Goal: Information Seeking & Learning: Learn about a topic

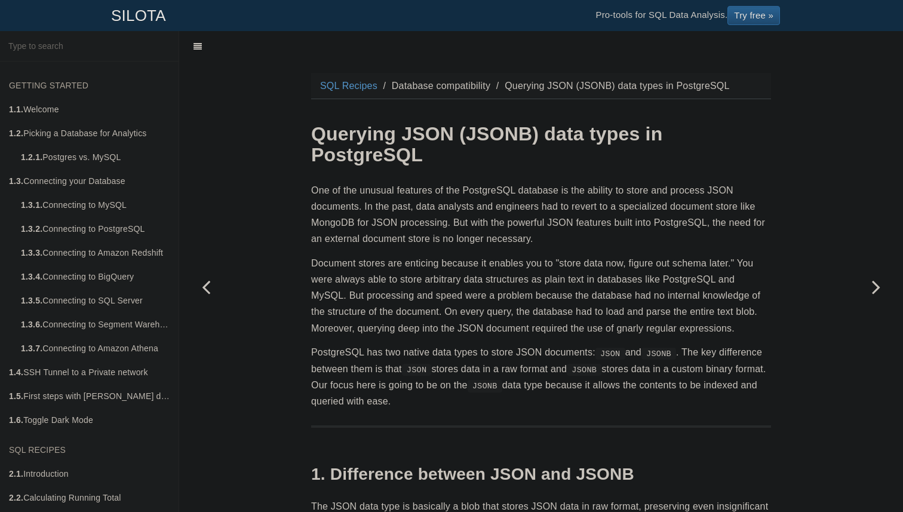
scroll to position [30, 0]
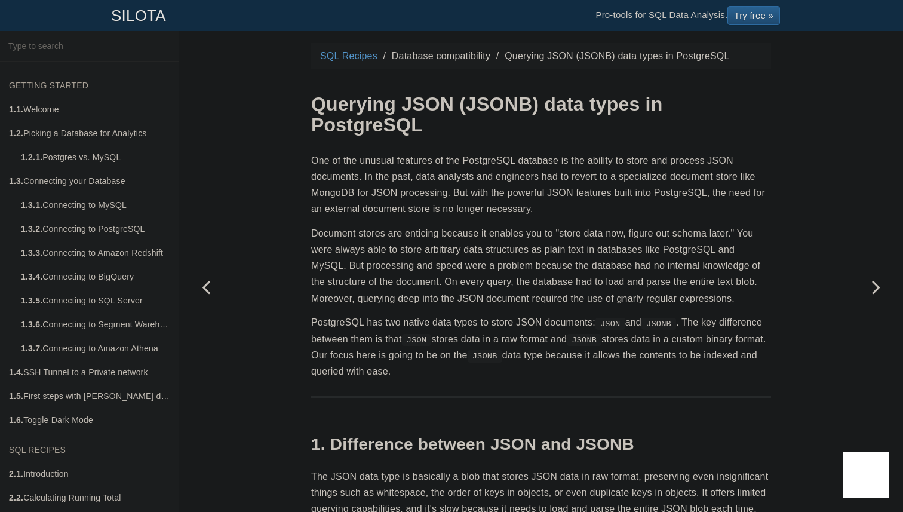
click at [626, 300] on p "Document stores are enticing because it enables you to "store data now, figure …" at bounding box center [541, 265] width 460 height 81
click at [618, 304] on div at bounding box center [618, 304] width 0 height 0
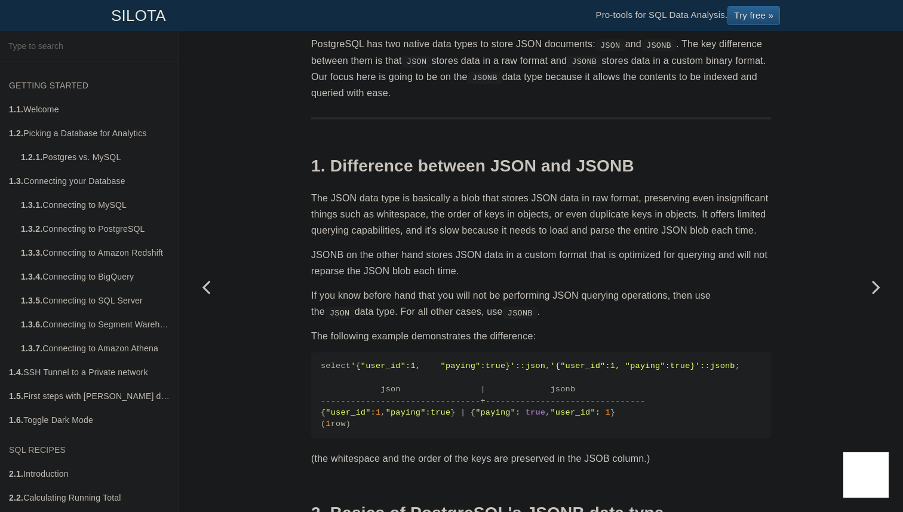
scroll to position [310, 0]
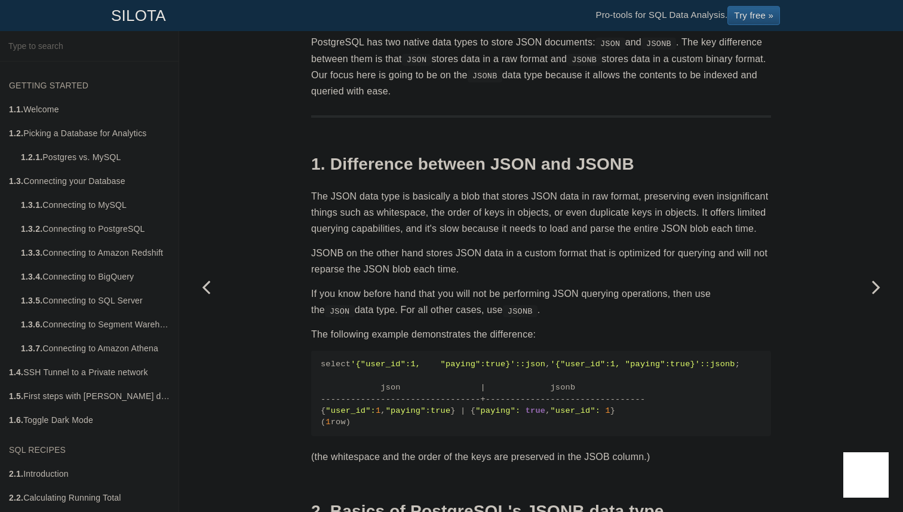
click at [464, 192] on p "The JSON data type is basically a blob that stores JSON data in raw format, pre…" at bounding box center [541, 212] width 460 height 49
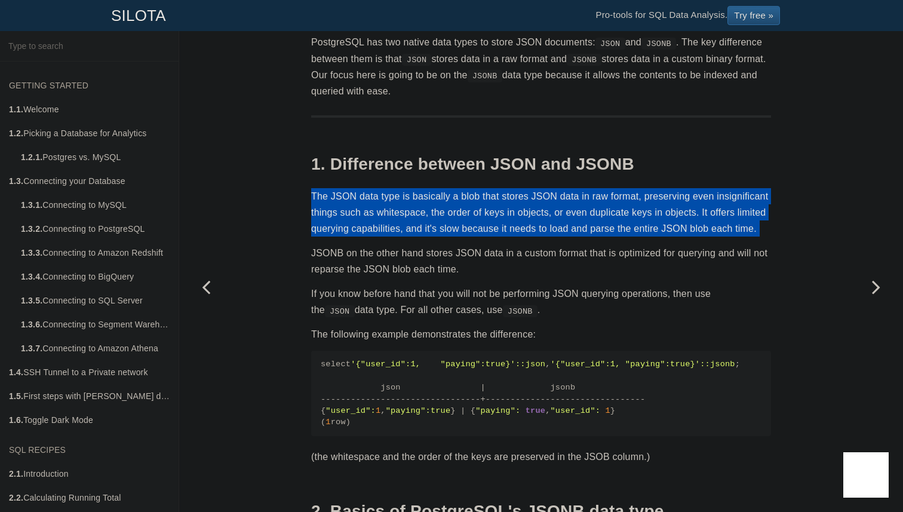
click at [466, 201] on p "The JSON data type is basically a blob that stores JSON data in raw format, pre…" at bounding box center [541, 212] width 460 height 49
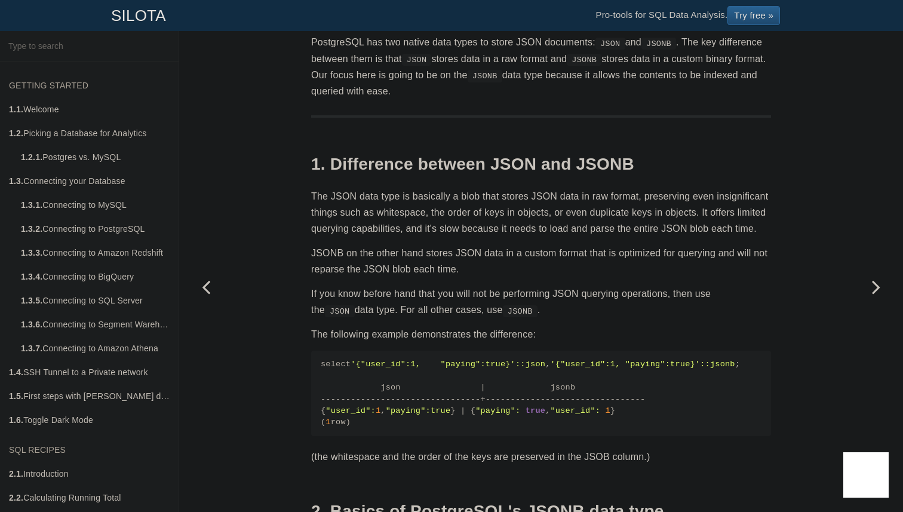
click at [468, 197] on p "The JSON data type is basically a blob that stores JSON data in raw format, pre…" at bounding box center [541, 212] width 460 height 49
click at [460, 202] on div at bounding box center [460, 202] width 0 height 0
click at [470, 197] on p "The JSON data type is basically a blob that stores JSON data in raw format, pre…" at bounding box center [541, 212] width 460 height 49
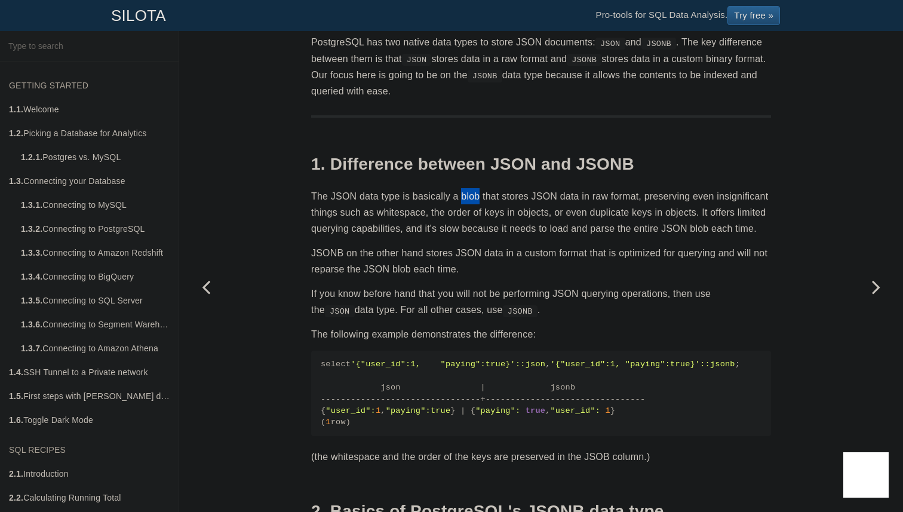
click at [413, 201] on p "The JSON data type is basically a blob that stores JSON data in raw format, pre…" at bounding box center [541, 212] width 460 height 49
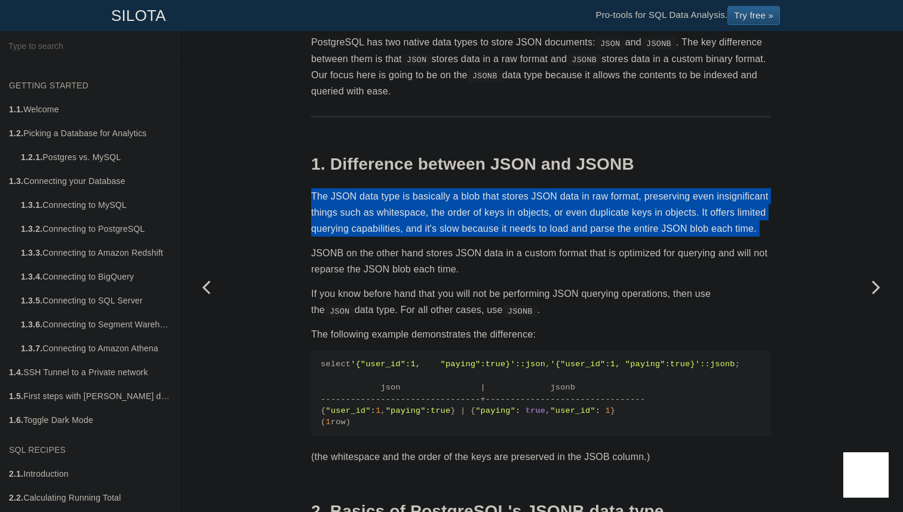
copy section "The JSON data type is basically a blob that stores JSON data in raw format, pre…"
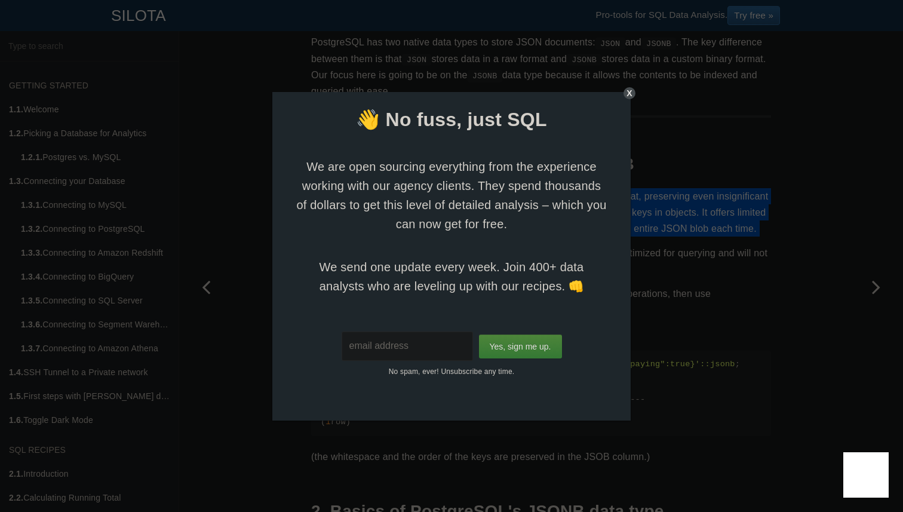
click at [630, 94] on div "X" at bounding box center [630, 93] width 12 height 12
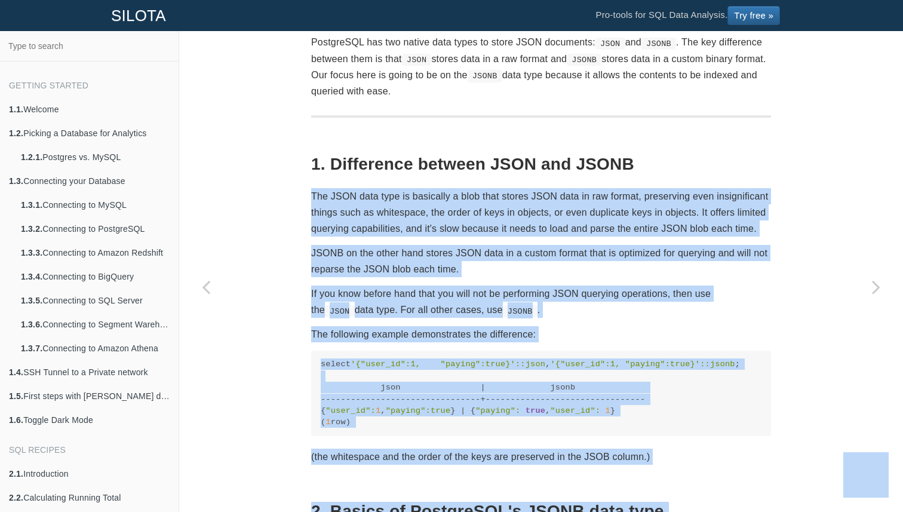
click at [518, 237] on p "The JSON data type is basically a blob that stores JSON data in raw format, pre…" at bounding box center [541, 212] width 460 height 49
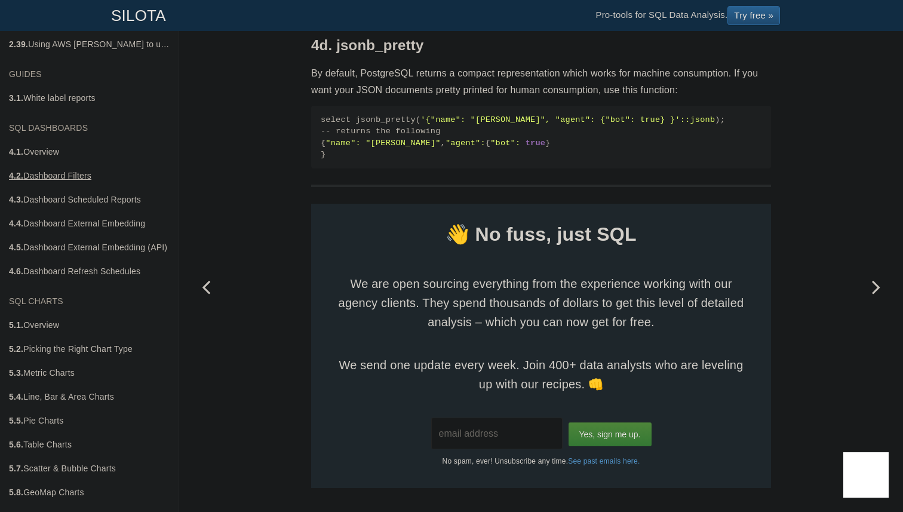
scroll to position [1616, 0]
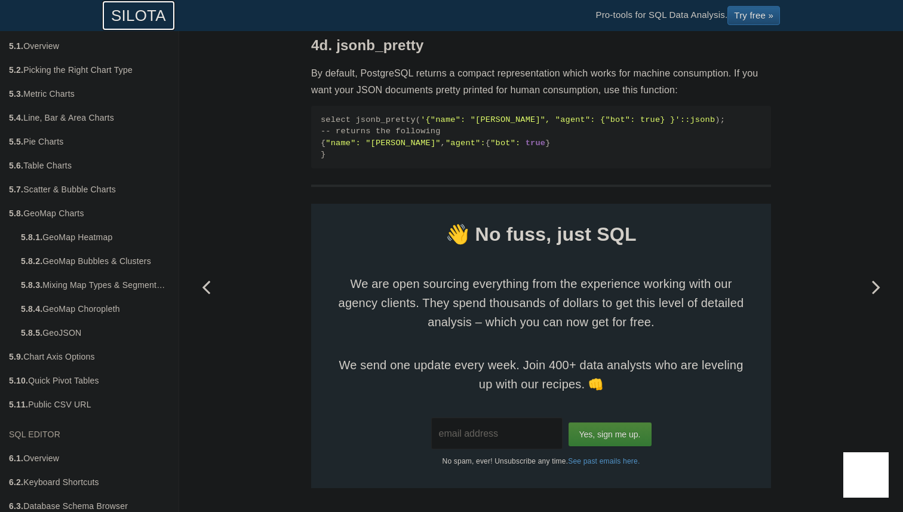
click at [121, 17] on link "SILOTA" at bounding box center [138, 16] width 73 height 30
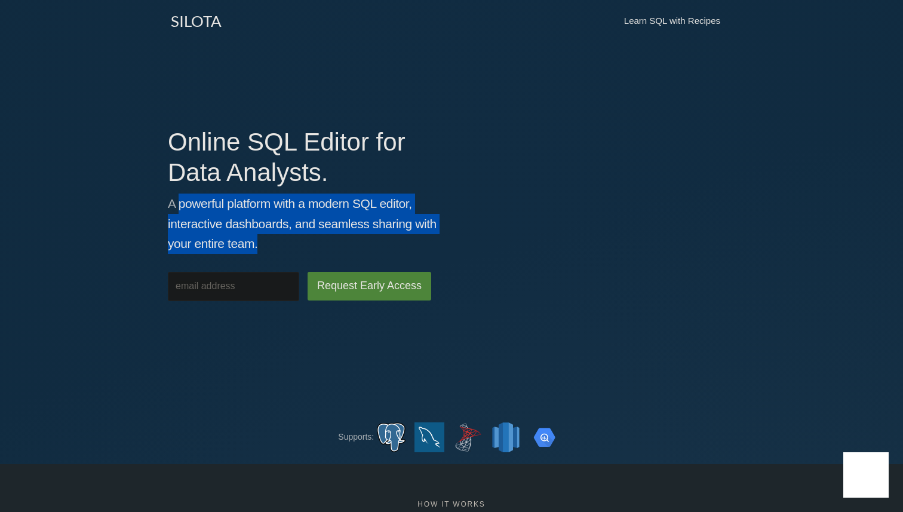
drag, startPoint x: 180, startPoint y: 198, endPoint x: 264, endPoint y: 246, distance: 97.1
click at [264, 246] on p "A powerful platform with a modern SQL editor, interactive dashboards, and seaml…" at bounding box center [305, 224] width 275 height 60
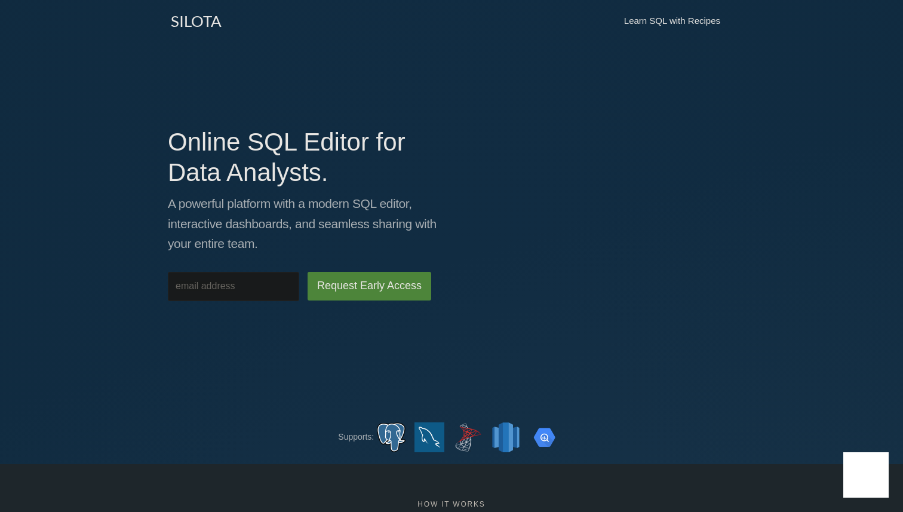
click at [245, 237] on p "A powerful platform with a modern SQL editor, interactive dashboards, and seaml…" at bounding box center [305, 224] width 275 height 60
click at [677, 26] on link "Learn SQL with Recipes" at bounding box center [672, 21] width 120 height 30
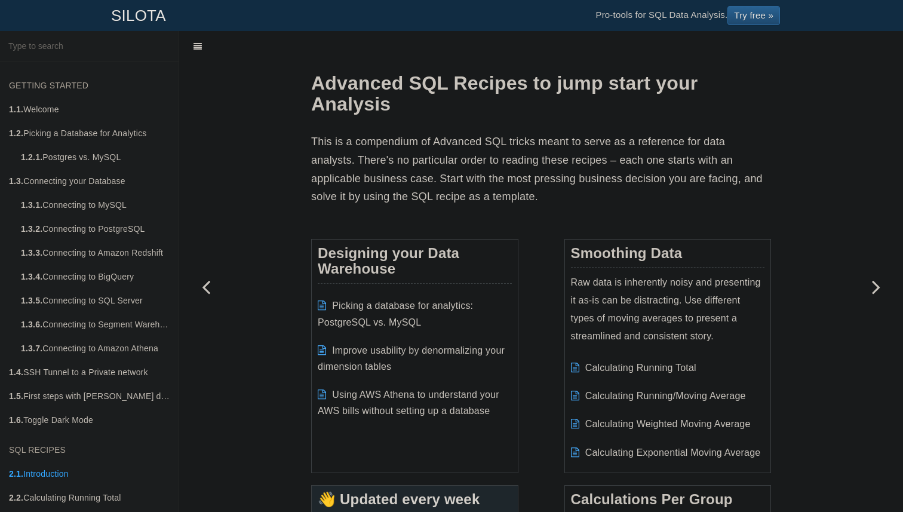
scroll to position [30, 0]
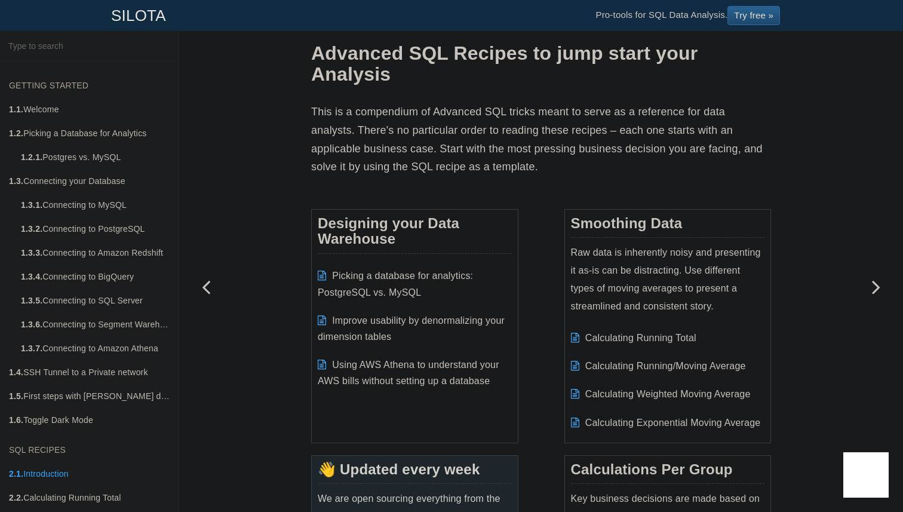
click at [96, 40] on input "text" at bounding box center [89, 46] width 171 height 23
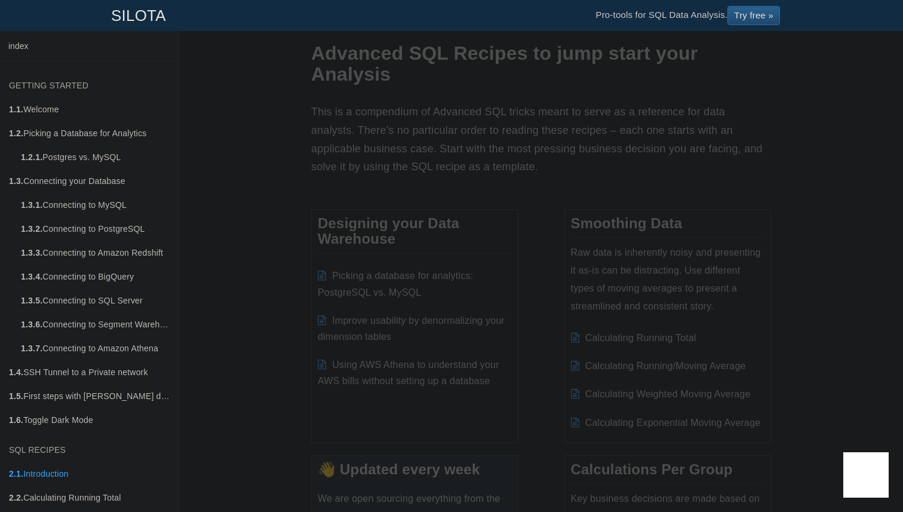
type input "index"
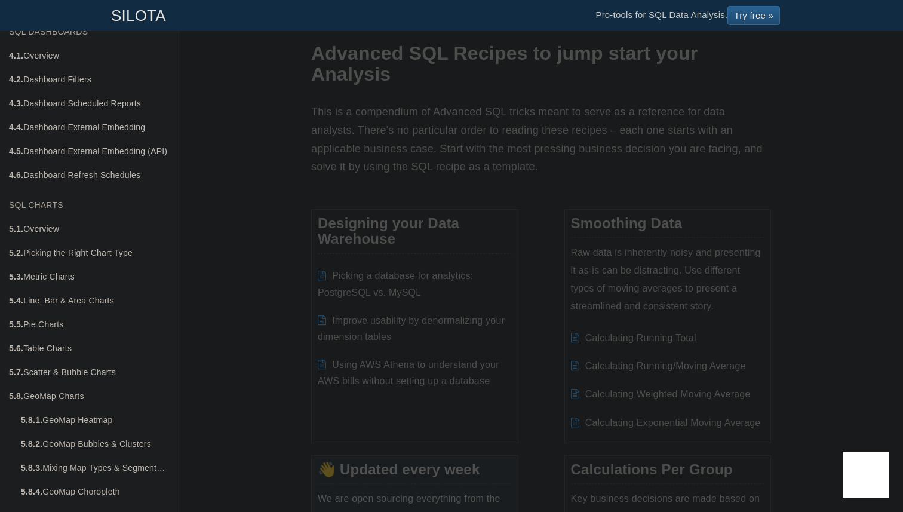
scroll to position [1439, 0]
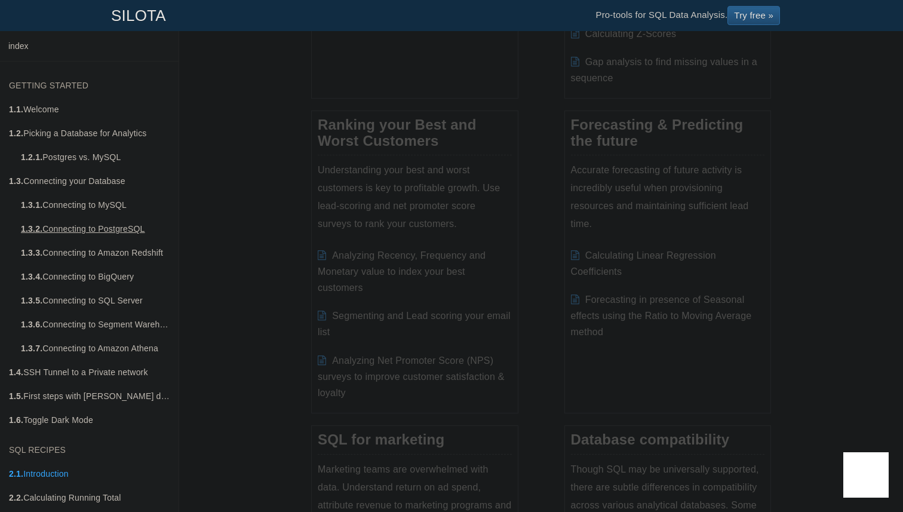
click at [123, 223] on link "1.3.2. Connecting to PostgreSQL" at bounding box center [95, 229] width 167 height 24
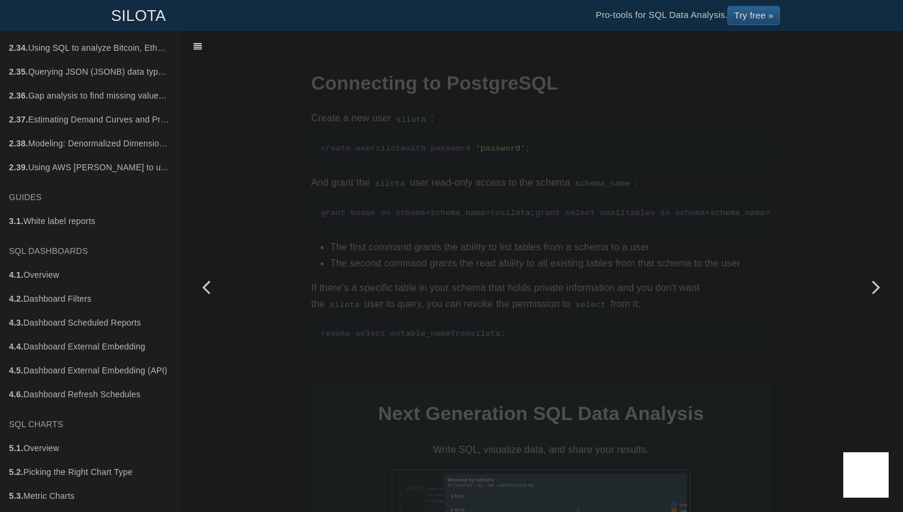
scroll to position [1385, 0]
